Goal: Task Accomplishment & Management: Manage account settings

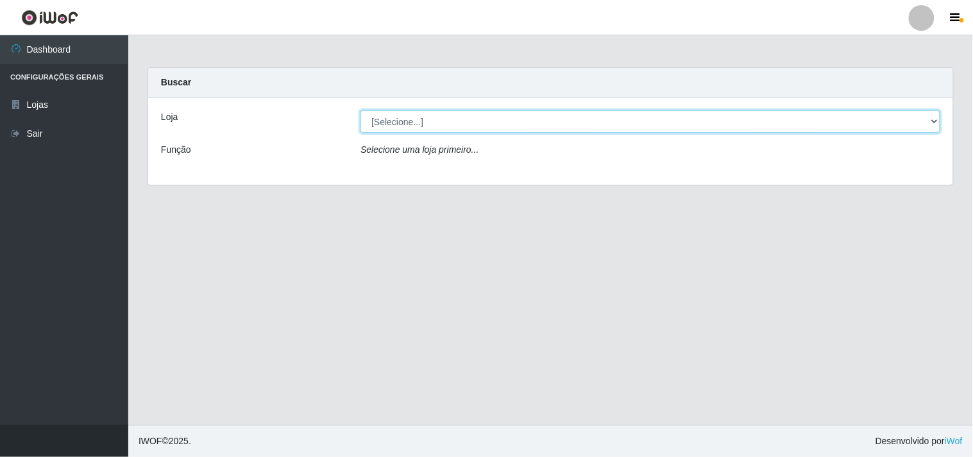
click at [804, 113] on select "[Selecione...] Hiper Queiroz - [GEOGRAPHIC_DATA]" at bounding box center [650, 121] width 580 height 22
select select "514"
click at [360, 110] on select "[Selecione...] Hiper Queiroz - [GEOGRAPHIC_DATA]" at bounding box center [650, 121] width 580 height 22
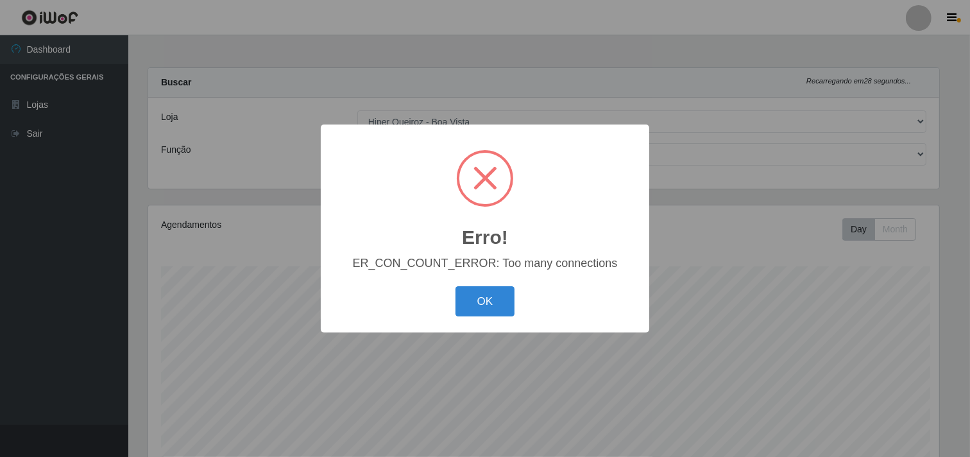
scroll to position [265, 793]
click at [664, 407] on div "Erro! × ER_CON_COUNT_ERROR: Too many connections OK Cancel" at bounding box center [486, 228] width 973 height 457
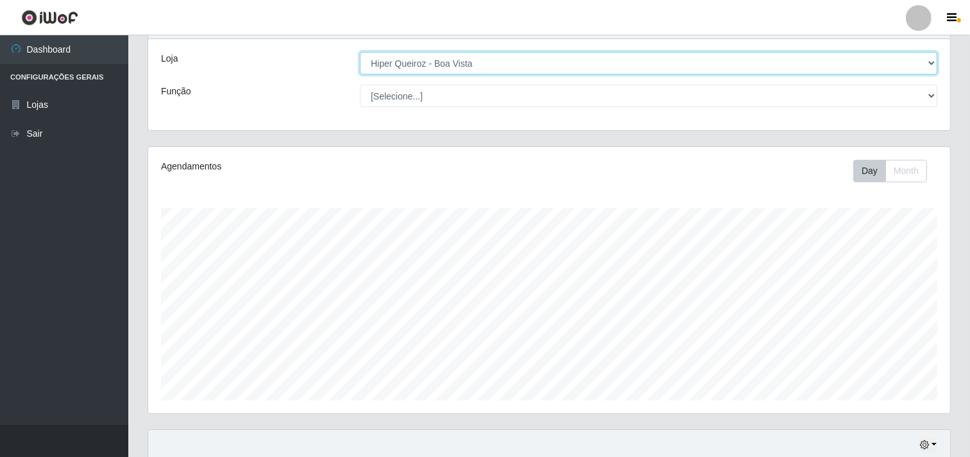
scroll to position [0, 0]
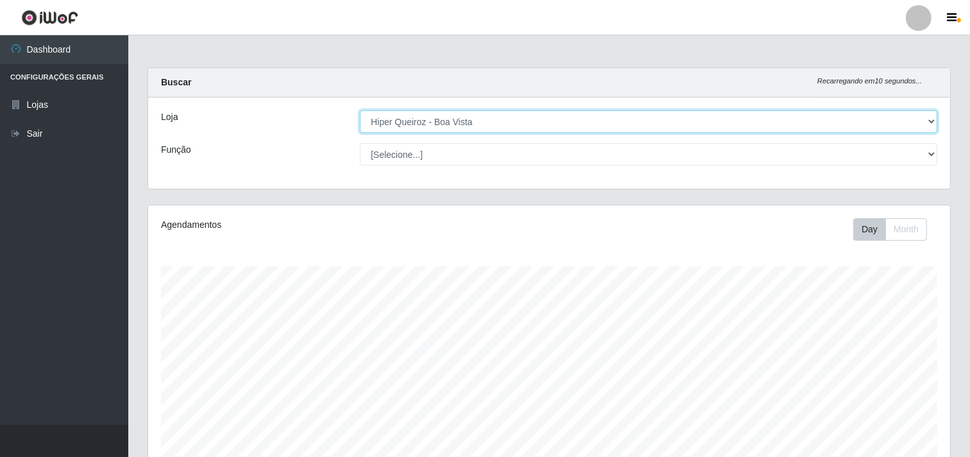
click at [881, 118] on select "[Selecione...] Hiper Queiroz - [GEOGRAPHIC_DATA]" at bounding box center [648, 121] width 577 height 22
click at [360, 110] on select "[Selecione...] Hiper Queiroz - [GEOGRAPHIC_DATA]" at bounding box center [648, 121] width 577 height 22
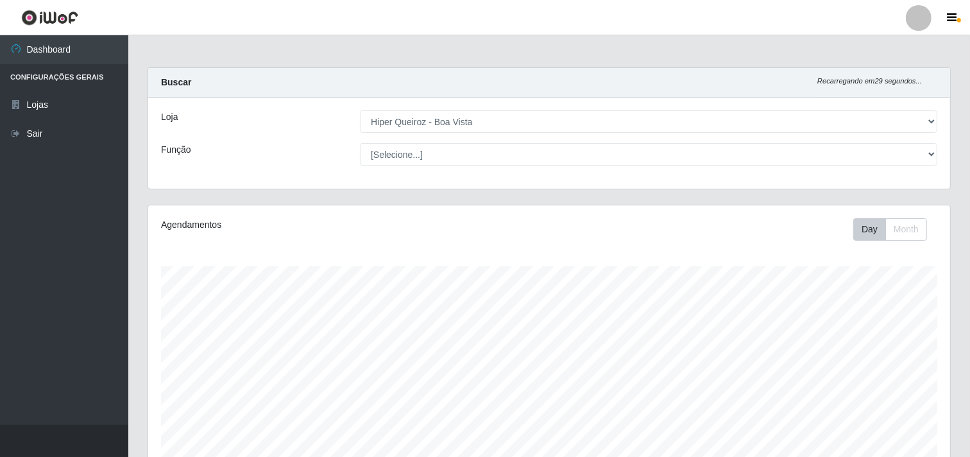
scroll to position [265, 793]
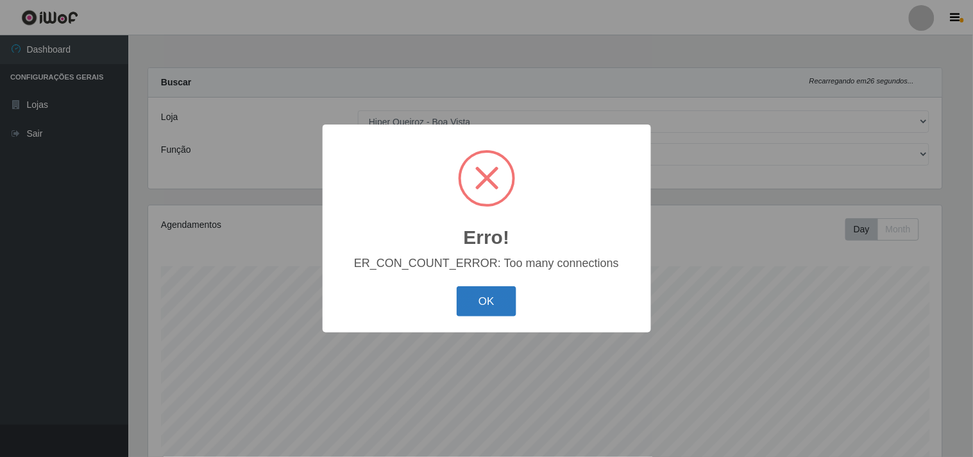
click at [494, 298] on button "OK" at bounding box center [487, 301] width 60 height 30
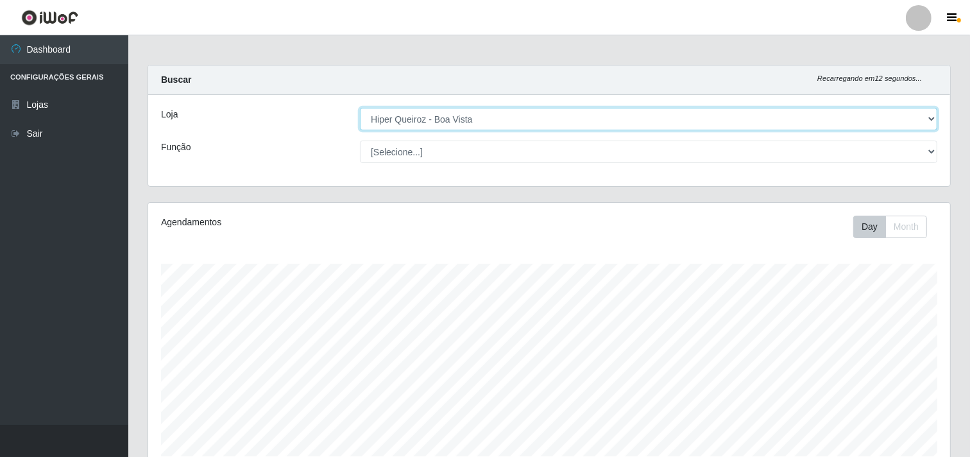
scroll to position [0, 0]
click at [821, 130] on select "[Selecione...] Hiper Queiroz - [GEOGRAPHIC_DATA]" at bounding box center [648, 121] width 577 height 22
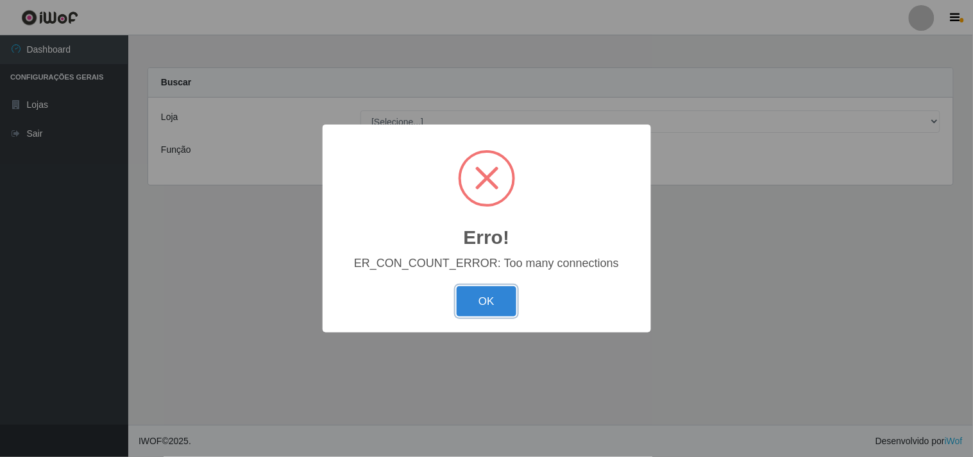
click at [498, 306] on button "OK" at bounding box center [487, 301] width 60 height 30
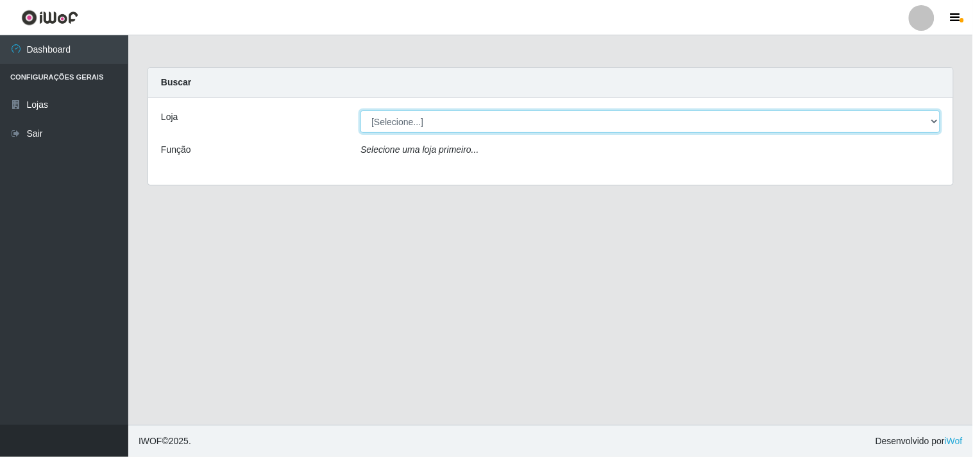
click at [571, 117] on select "[Selecione...] Hiper Queiroz - [GEOGRAPHIC_DATA]" at bounding box center [650, 121] width 580 height 22
select select "514"
click at [360, 110] on select "[Selecione...] Hiper Queiroz - [GEOGRAPHIC_DATA]" at bounding box center [650, 121] width 580 height 22
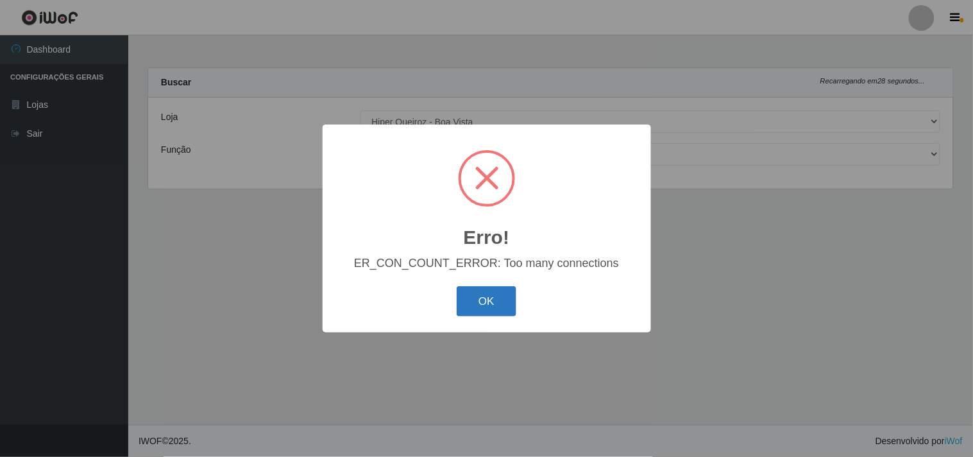
click at [496, 301] on button "OK" at bounding box center [487, 301] width 60 height 30
click at [507, 299] on button "OK" at bounding box center [487, 301] width 60 height 30
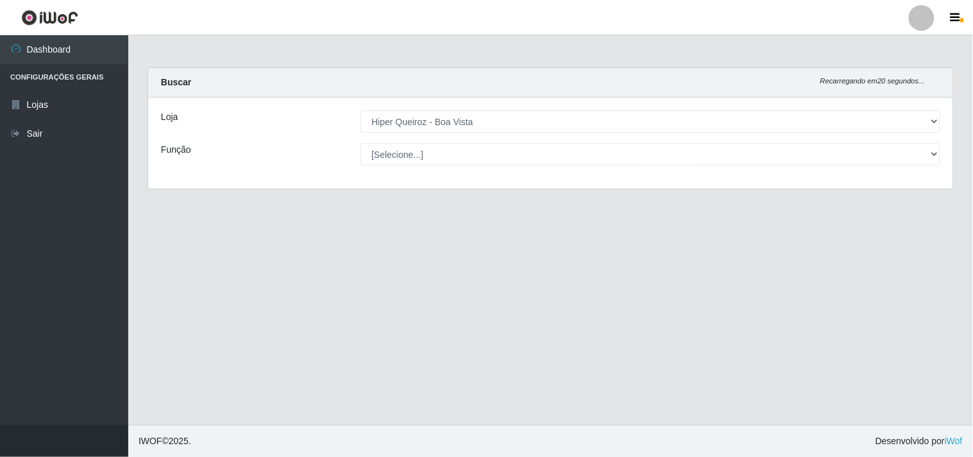
click at [59, 74] on li "Configurações Gerais" at bounding box center [64, 77] width 128 height 26
click at [67, 81] on li "Configurações Gerais" at bounding box center [64, 77] width 128 height 26
drag, startPoint x: 68, startPoint y: 72, endPoint x: 65, endPoint y: 92, distance: 20.1
click at [68, 77] on li "Configurações Gerais" at bounding box center [64, 77] width 128 height 26
click at [60, 100] on link "Lojas" at bounding box center [64, 104] width 128 height 29
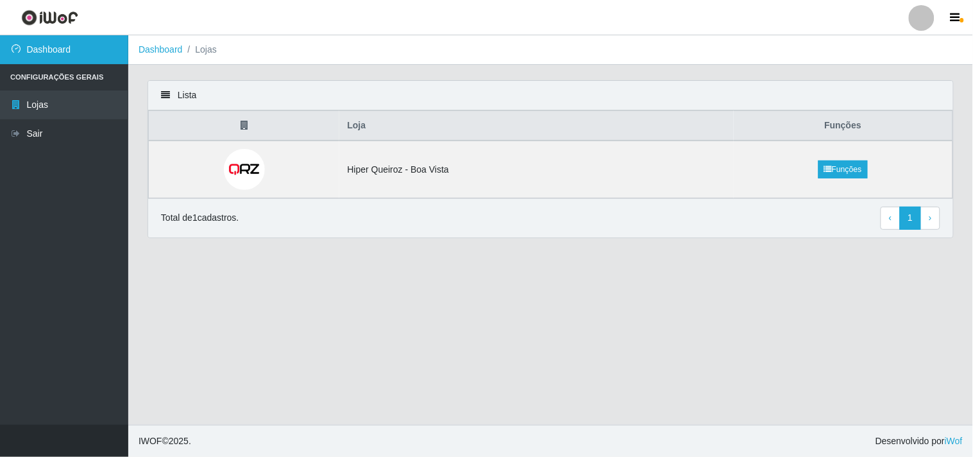
click at [58, 48] on link "Dashboard" at bounding box center [64, 49] width 128 height 29
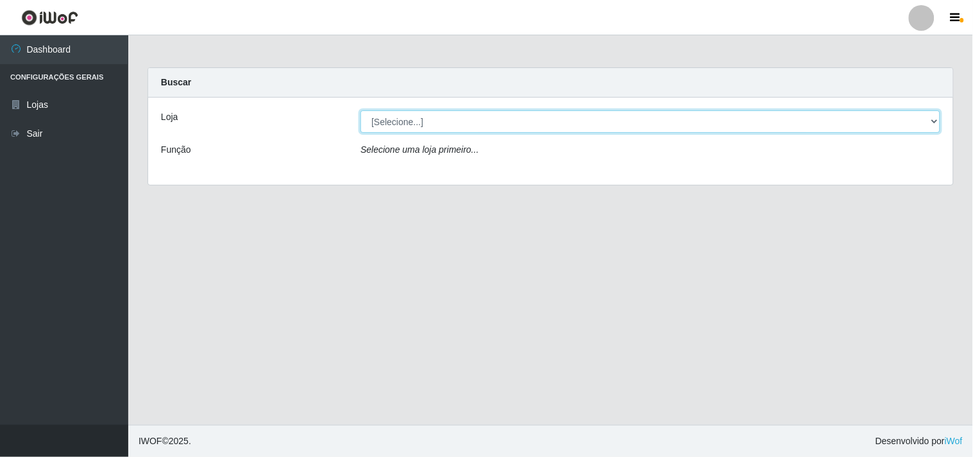
click at [906, 122] on select "[Selecione...] Hiper Queiroz - [GEOGRAPHIC_DATA]" at bounding box center [650, 121] width 580 height 22
click at [360, 110] on select "[Selecione...] Hiper Queiroz - [GEOGRAPHIC_DATA]" at bounding box center [650, 121] width 580 height 22
click at [933, 130] on select "[Selecione...] Hiper Queiroz - [GEOGRAPHIC_DATA]" at bounding box center [650, 121] width 580 height 22
select select "514"
click at [360, 110] on select "[Selecione...] Hiper Queiroz - [GEOGRAPHIC_DATA]" at bounding box center [650, 121] width 580 height 22
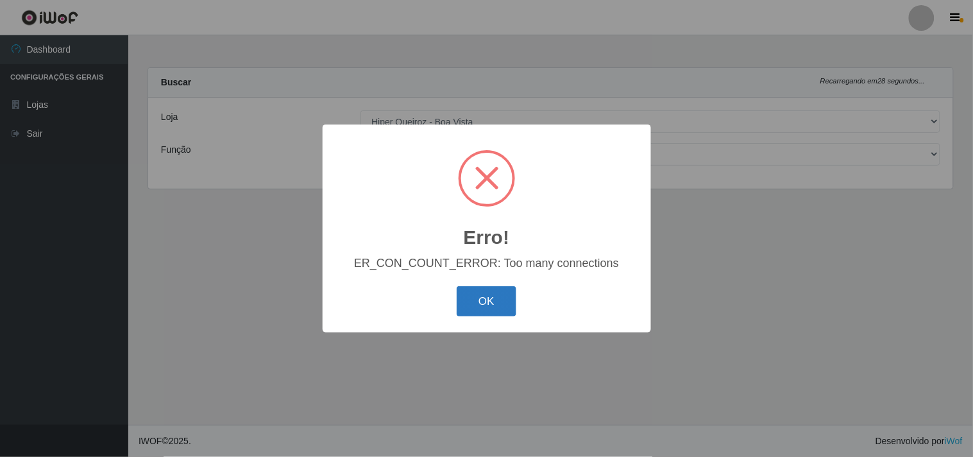
click at [489, 308] on button "OK" at bounding box center [487, 301] width 60 height 30
click at [496, 302] on button "OK" at bounding box center [487, 301] width 60 height 30
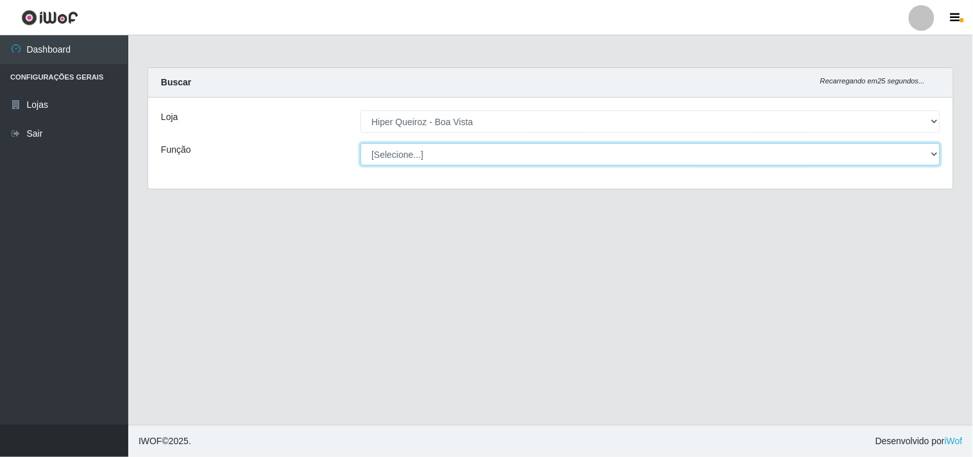
click at [895, 153] on select "[Selecione...] Embalador Embalador + Embalador ++ Operador de Caixa Operador de…" at bounding box center [650, 154] width 580 height 22
click at [360, 143] on select "[Selecione...] Embalador Embalador + Embalador ++ Operador de Caixa Operador de…" at bounding box center [650, 154] width 580 height 22
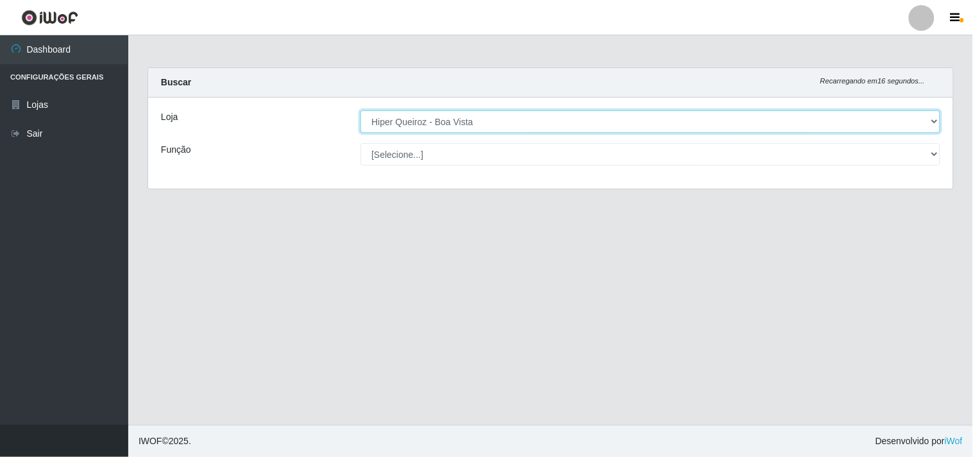
click at [911, 115] on select "[Selecione...] Hiper Queiroz - [GEOGRAPHIC_DATA]" at bounding box center [650, 121] width 580 height 22
click at [360, 110] on select "[Selecione...] Hiper Queiroz - [GEOGRAPHIC_DATA]" at bounding box center [650, 121] width 580 height 22
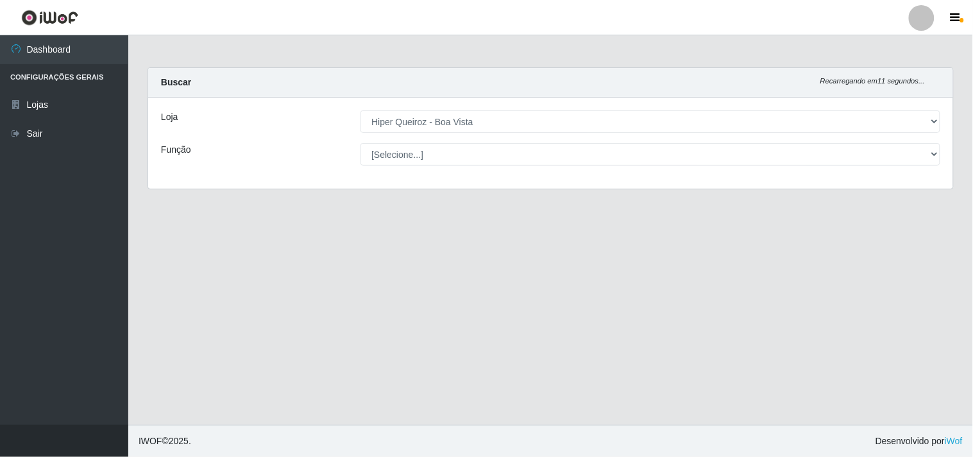
click at [67, 78] on li "Configurações Gerais" at bounding box center [64, 77] width 128 height 26
click at [88, 52] on link "Dashboard" at bounding box center [64, 49] width 128 height 29
click at [90, 52] on link "Dashboard" at bounding box center [64, 49] width 128 height 29
click at [943, 159] on div "[Selecione...] Embalador Embalador + Embalador ++ Operador de Caixa Operador de…" at bounding box center [650, 154] width 599 height 22
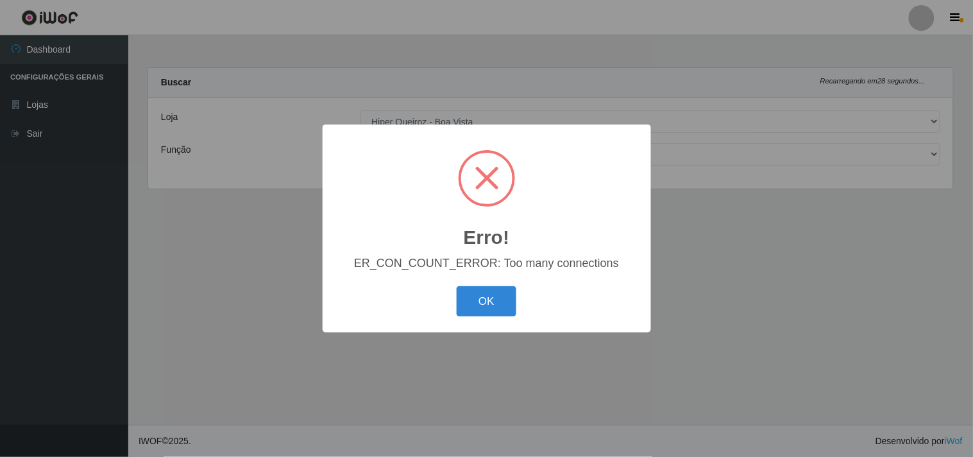
click at [920, 151] on div "Erro! × ER_CON_COUNT_ERROR: Too many connections OK Cancel" at bounding box center [486, 228] width 973 height 457
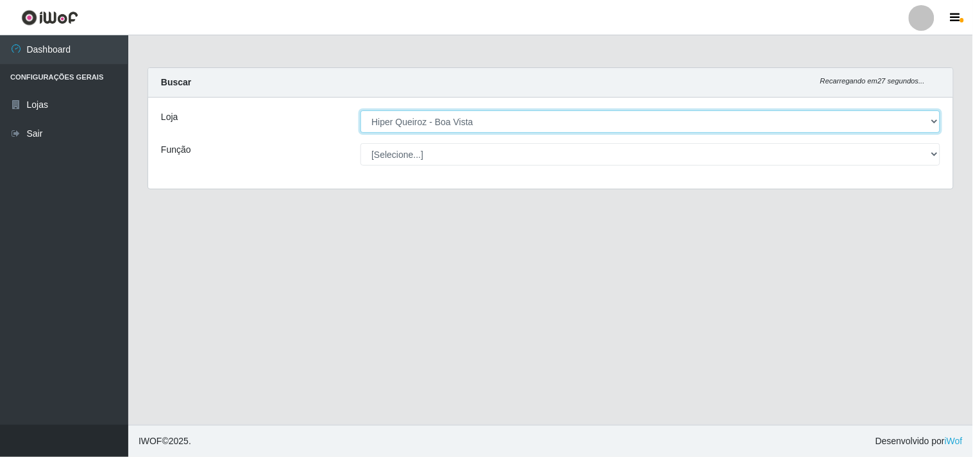
click at [925, 127] on select "[Selecione...] Hiper Queiroz - [GEOGRAPHIC_DATA]" at bounding box center [650, 121] width 580 height 22
click at [360, 110] on select "[Selecione...] Hiper Queiroz - [GEOGRAPHIC_DATA]" at bounding box center [650, 121] width 580 height 22
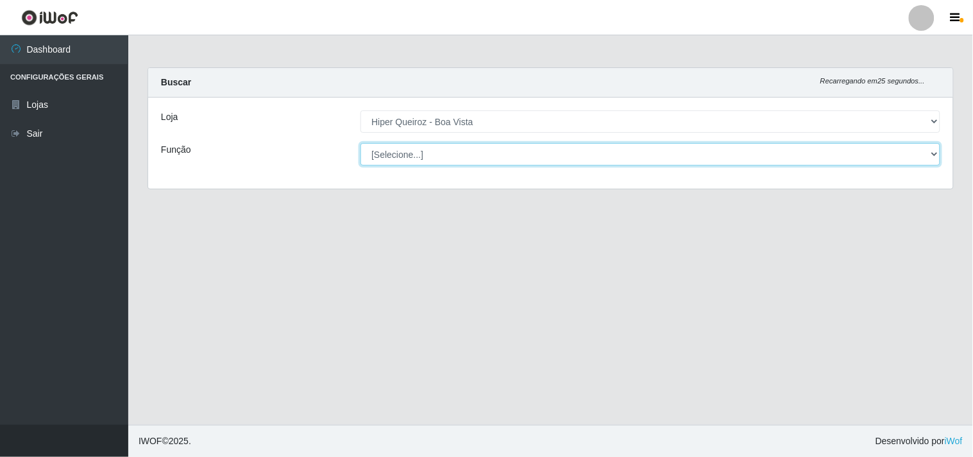
click at [923, 151] on select "[Selecione...] Embalador Embalador + Embalador ++ Operador de Caixa Operador de…" at bounding box center [650, 154] width 580 height 22
click at [677, 158] on select "[Selecione...] Embalador Embalador + Embalador ++ Operador de Caixa Operador de…" at bounding box center [650, 154] width 580 height 22
click at [923, 158] on select "[Selecione...] Embalador Embalador + Embalador ++ Operador de Caixa Operador de…" at bounding box center [650, 154] width 580 height 22
select select "22"
click at [360, 143] on select "[Selecione...] Embalador Embalador + Embalador ++ Operador de Caixa Operador de…" at bounding box center [650, 154] width 580 height 22
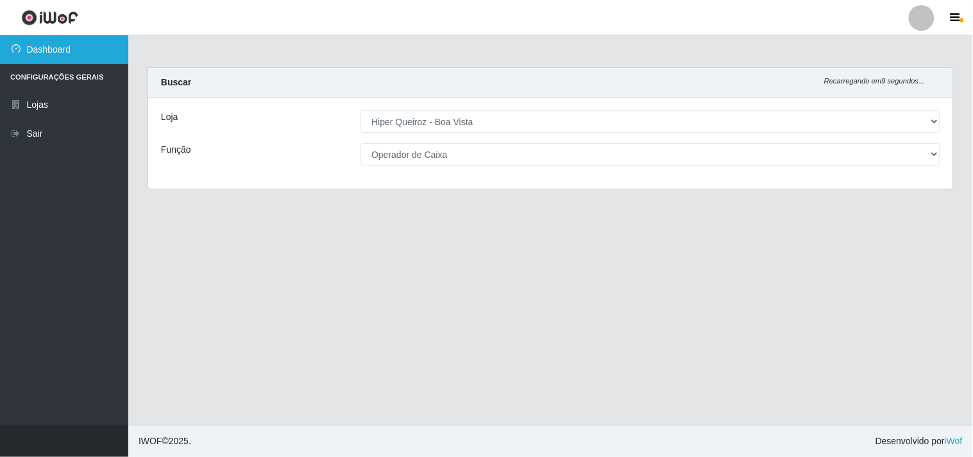
click at [92, 46] on link "Dashboard" at bounding box center [64, 49] width 128 height 29
click at [90, 68] on li "Configurações Gerais" at bounding box center [64, 77] width 128 height 26
click at [93, 76] on li "Configurações Gerais" at bounding box center [64, 77] width 128 height 26
click at [94, 48] on link "Dashboard" at bounding box center [64, 49] width 128 height 29
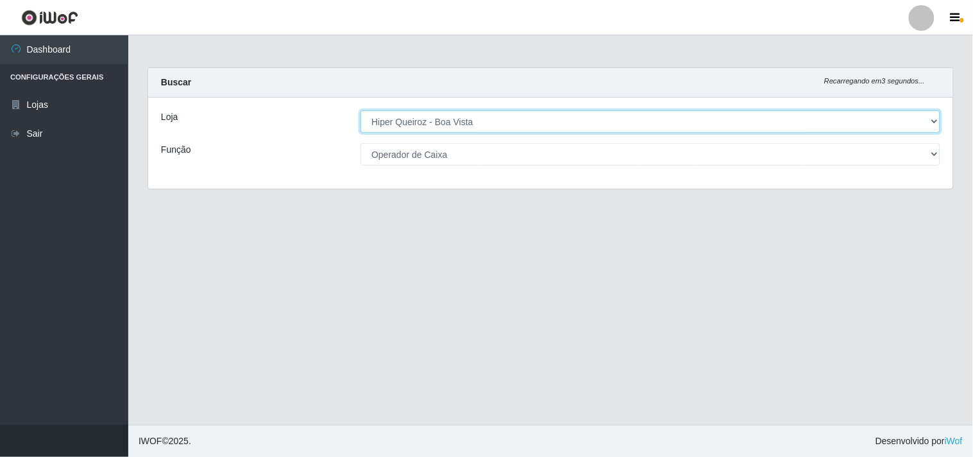
click at [843, 115] on select "[Selecione...] Hiper Queiroz - [GEOGRAPHIC_DATA]" at bounding box center [650, 121] width 580 height 22
click at [841, 126] on select "[Selecione...] Hiper Queiroz - [GEOGRAPHIC_DATA]" at bounding box center [650, 121] width 580 height 22
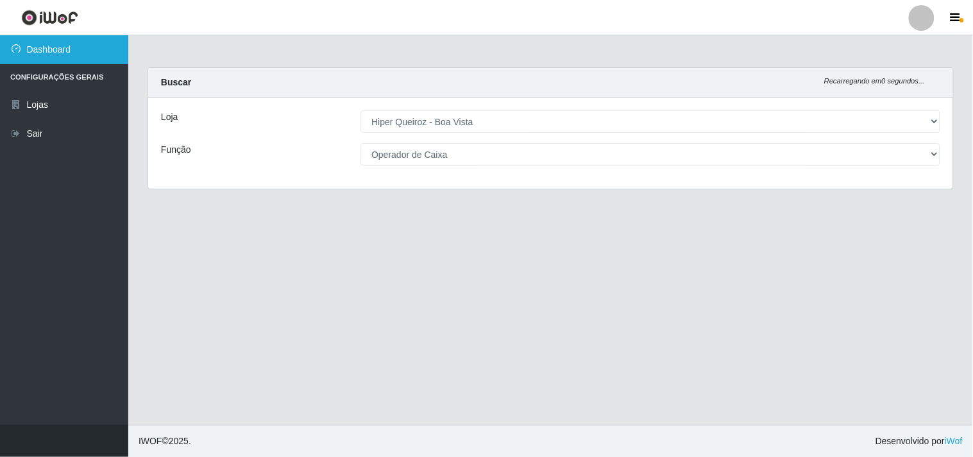
click at [103, 44] on link "Dashboard" at bounding box center [64, 49] width 128 height 29
click at [85, 74] on li "Configurações Gerais" at bounding box center [64, 77] width 128 height 26
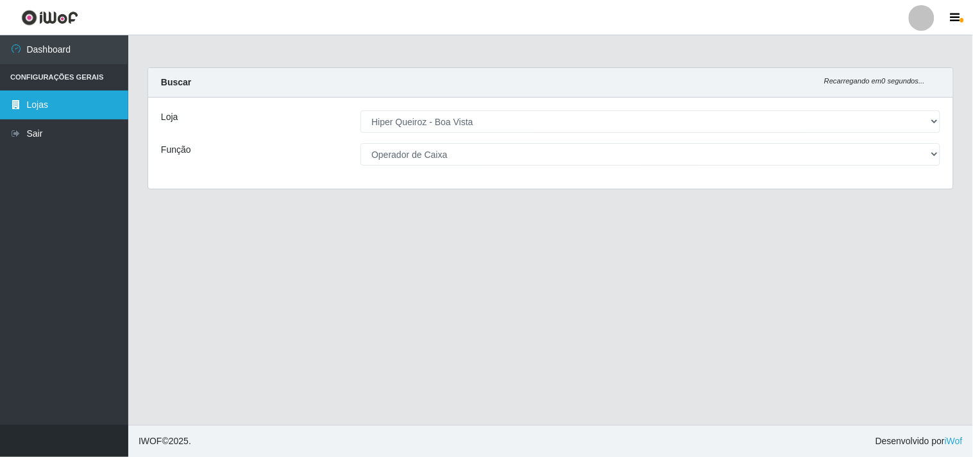
click at [38, 95] on link "Lojas" at bounding box center [64, 104] width 128 height 29
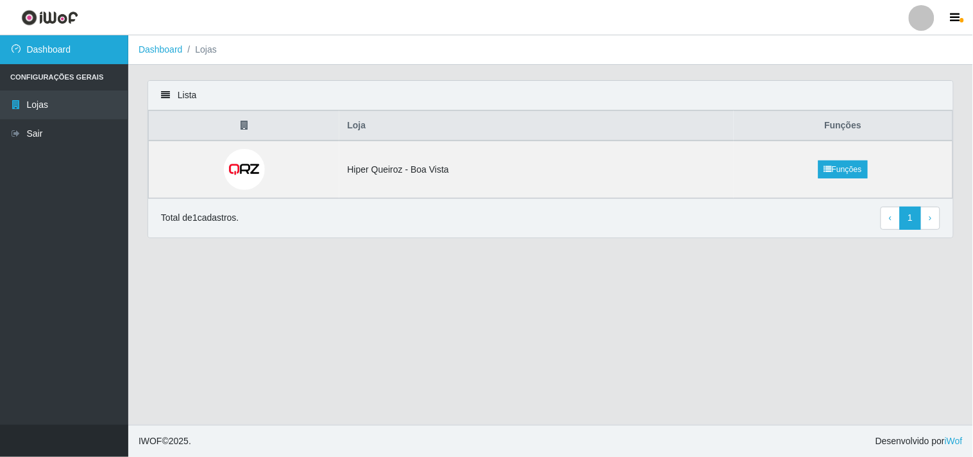
click at [52, 53] on link "Dashboard" at bounding box center [64, 49] width 128 height 29
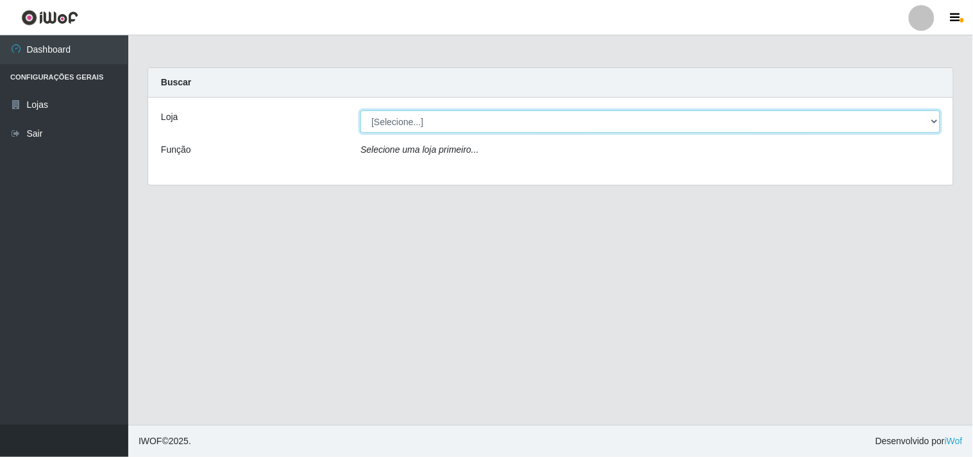
click at [922, 127] on select "[Selecione...] Hiper Queiroz - [GEOGRAPHIC_DATA]" at bounding box center [650, 121] width 580 height 22
select select "514"
click at [360, 110] on select "[Selecione...] Hiper Queiroz - [GEOGRAPHIC_DATA]" at bounding box center [650, 121] width 580 height 22
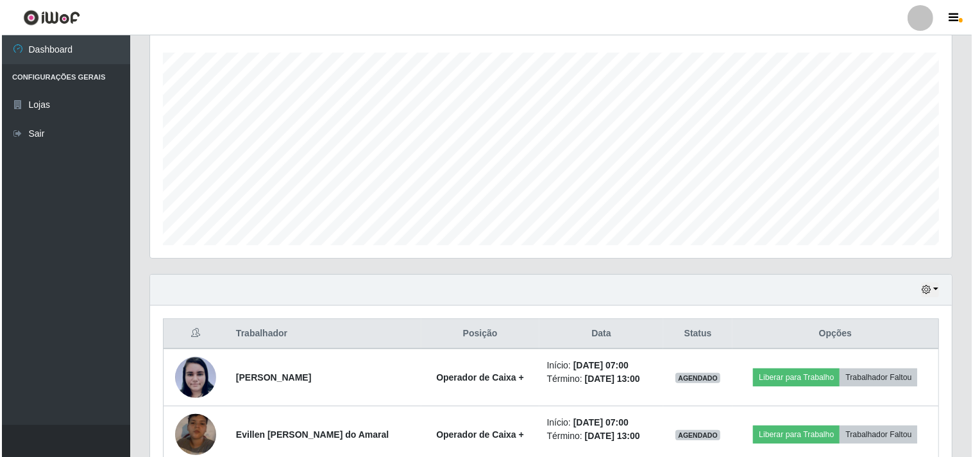
scroll to position [427, 0]
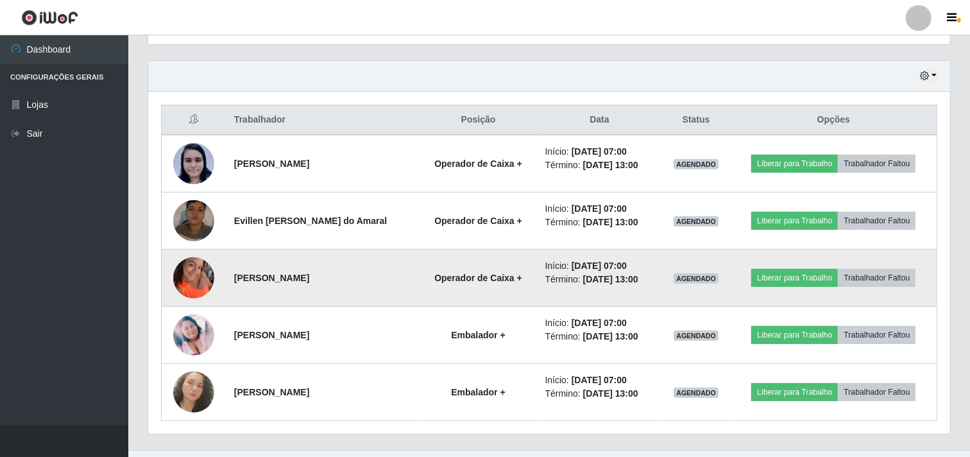
click at [200, 266] on img at bounding box center [193, 277] width 41 height 55
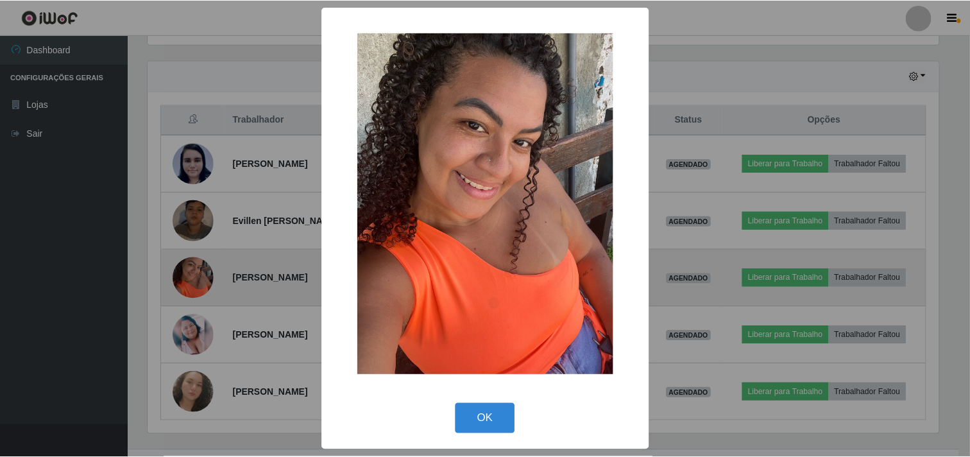
scroll to position [265, 793]
click at [200, 266] on div "× OK Cancel" at bounding box center [486, 228] width 973 height 457
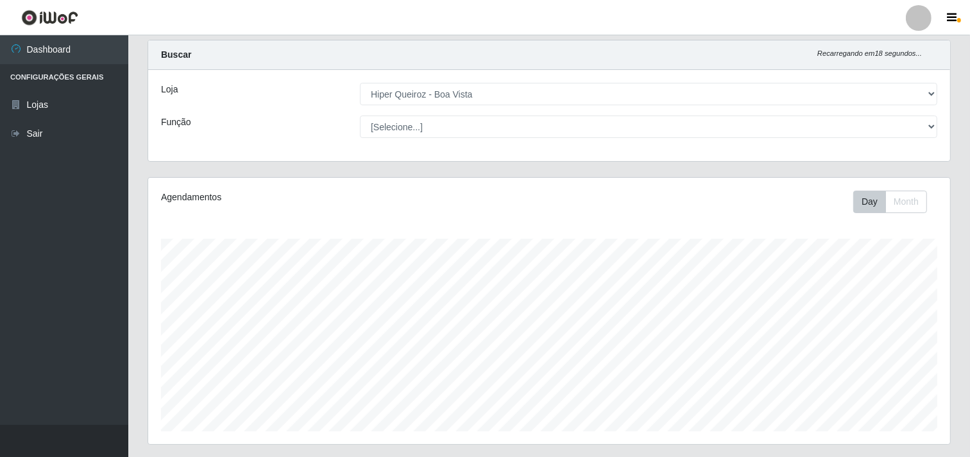
scroll to position [0, 0]
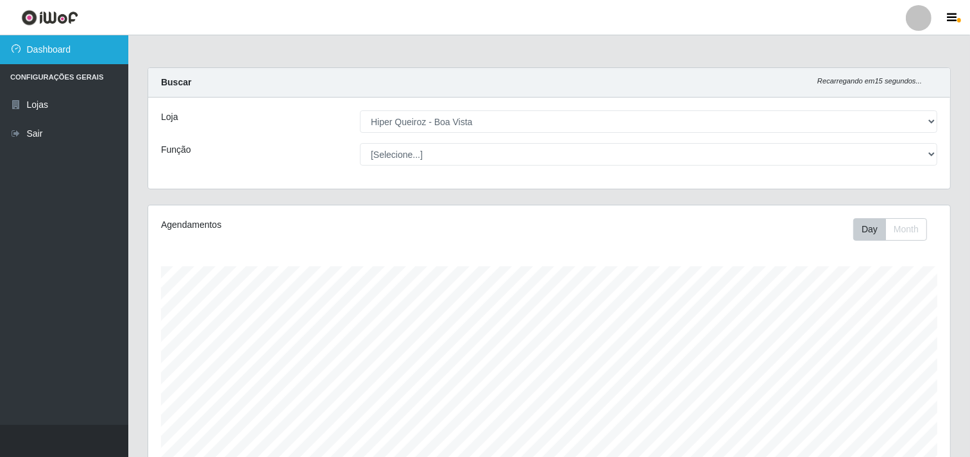
click at [63, 56] on link "Dashboard" at bounding box center [64, 49] width 128 height 29
click at [51, 79] on li "Configurações Gerais" at bounding box center [64, 77] width 128 height 26
click at [84, 51] on link "Dashboard" at bounding box center [64, 49] width 128 height 29
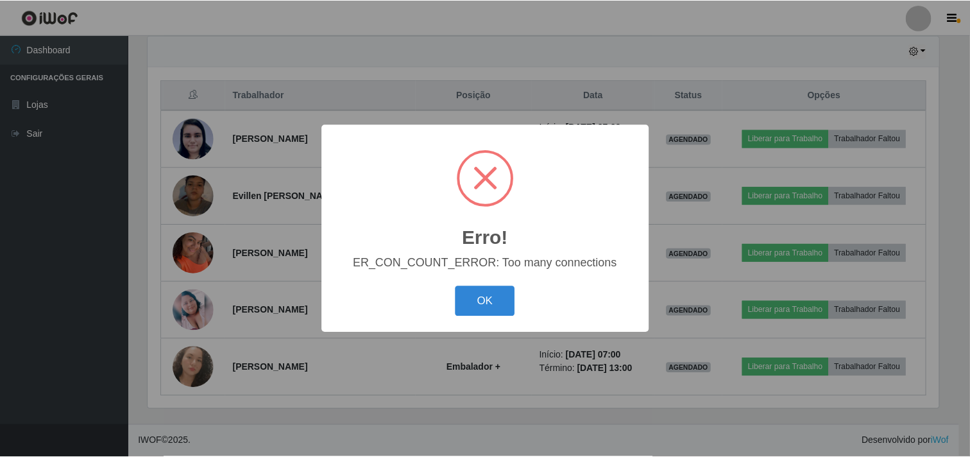
scroll to position [167, 0]
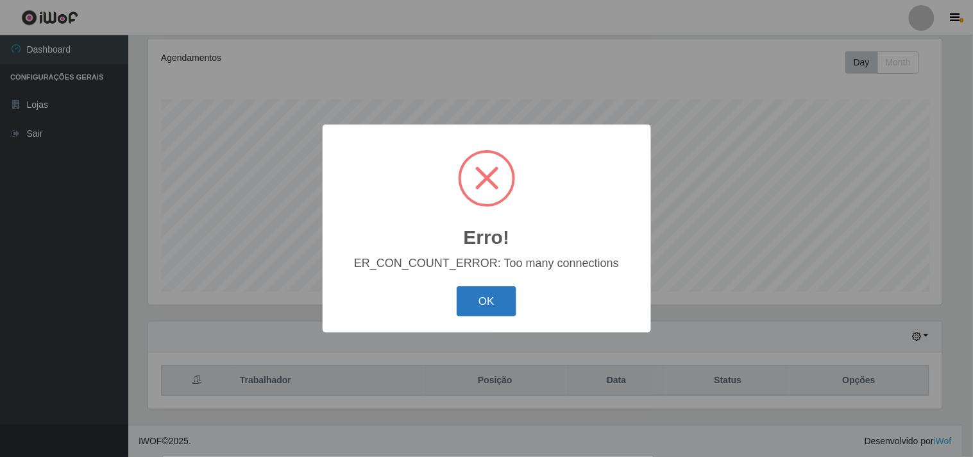
click at [487, 309] on button "OK" at bounding box center [487, 301] width 60 height 30
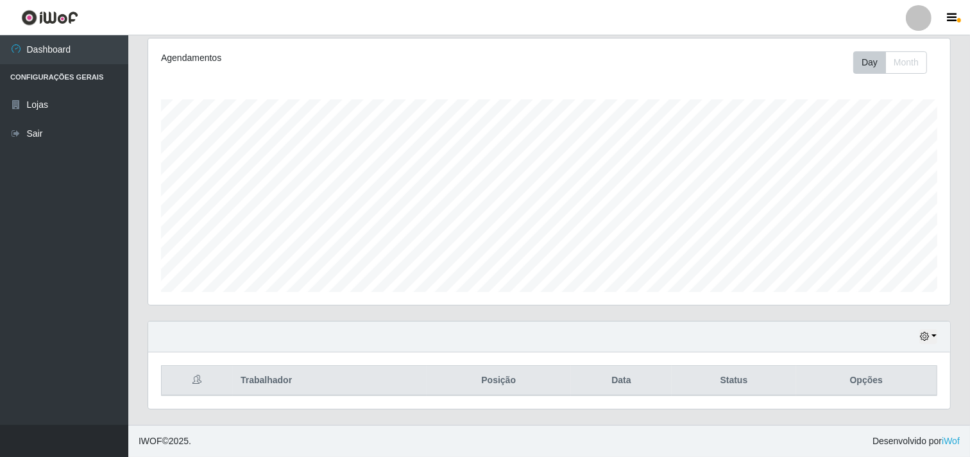
scroll to position [265, 802]
